Goal: Task Accomplishment & Management: Manage account settings

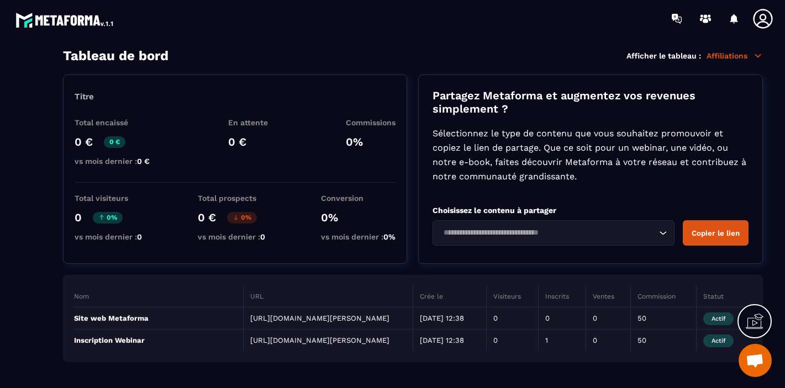
scroll to position [2, 0]
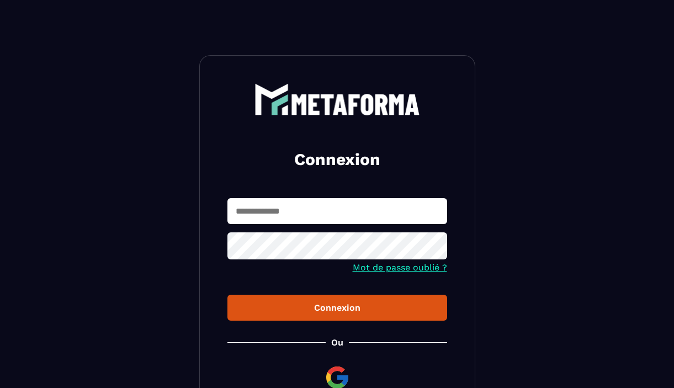
click at [324, 211] on input "text" at bounding box center [337, 211] width 220 height 26
type input "**********"
click at [372, 307] on div "Connexion" at bounding box center [337, 308] width 202 height 10
